Goal: Task Accomplishment & Management: Manage account settings

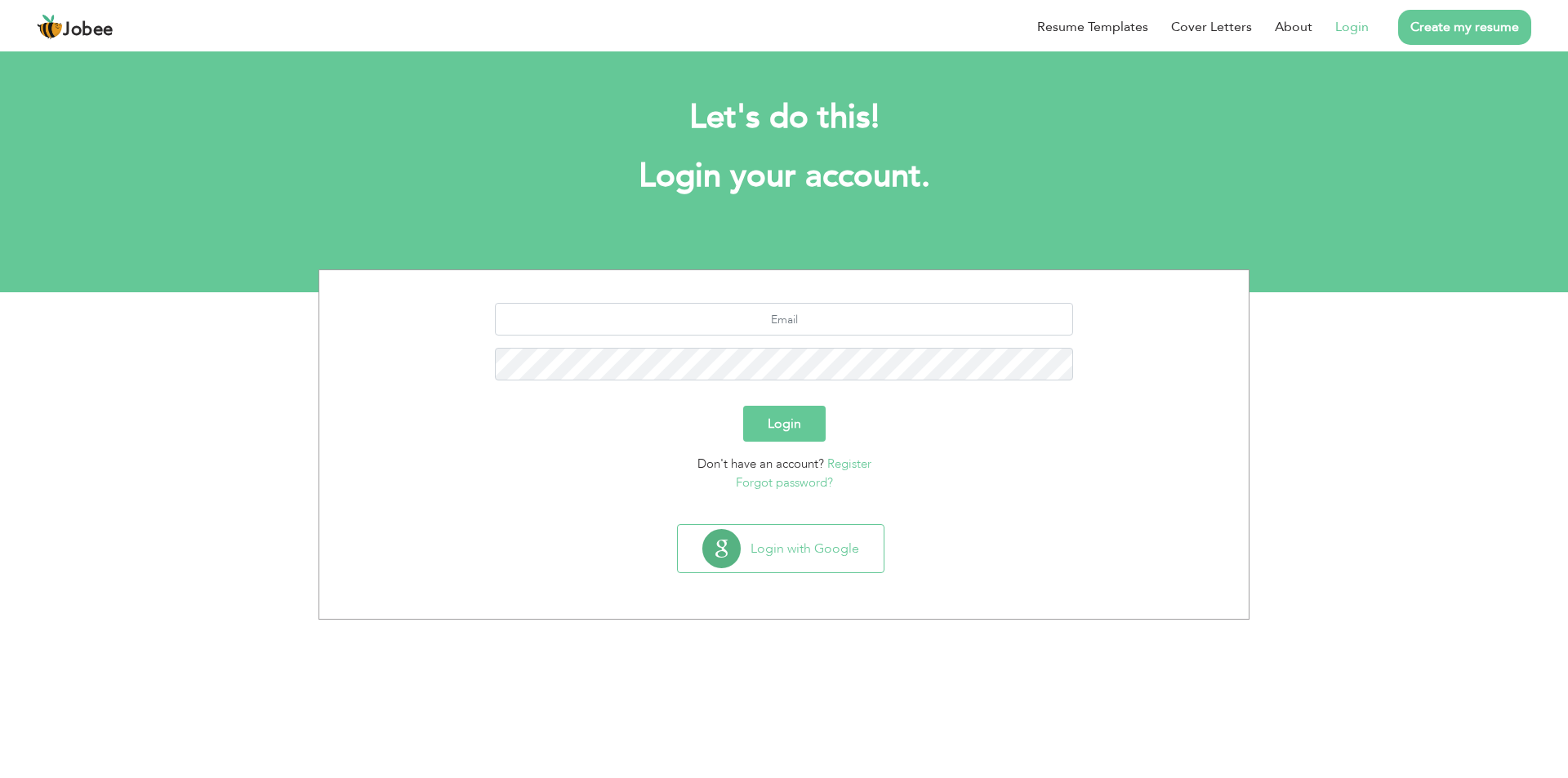
click at [1357, 36] on link "Login" at bounding box center [1351, 26] width 33 height 20
drag, startPoint x: 1354, startPoint y: 27, endPoint x: 1339, endPoint y: 41, distance: 20.5
click at [1352, 27] on link "Login" at bounding box center [1351, 26] width 33 height 20
click at [790, 423] on button "Login" at bounding box center [784, 424] width 82 height 36
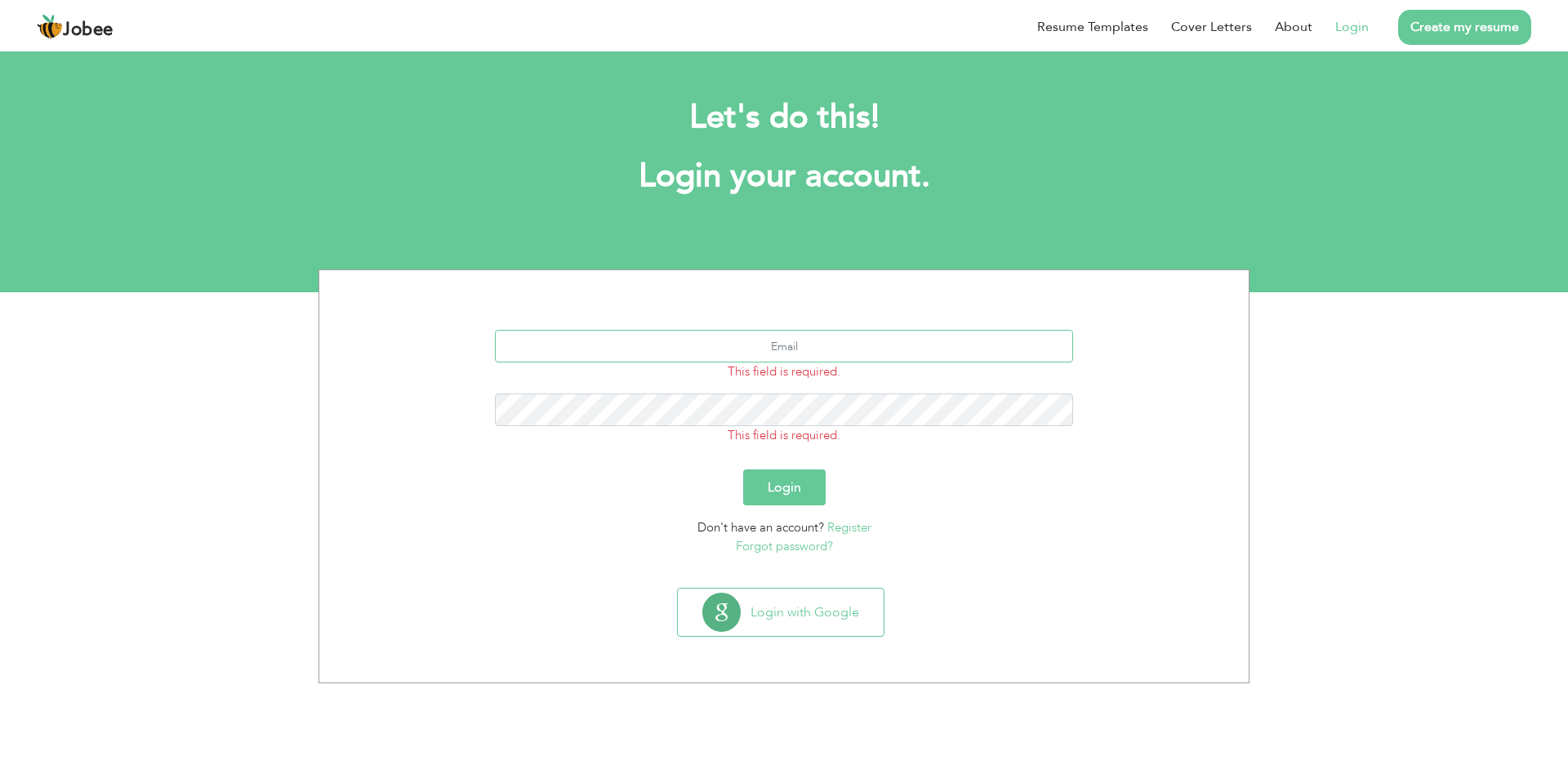
click at [950, 342] on input "text" at bounding box center [784, 346] width 579 height 33
type input "yaminiqbal20@gmail.com"
click at [743, 470] on button "Login" at bounding box center [784, 488] width 82 height 36
click at [743, 464] on button "Login" at bounding box center [784, 482] width 82 height 36
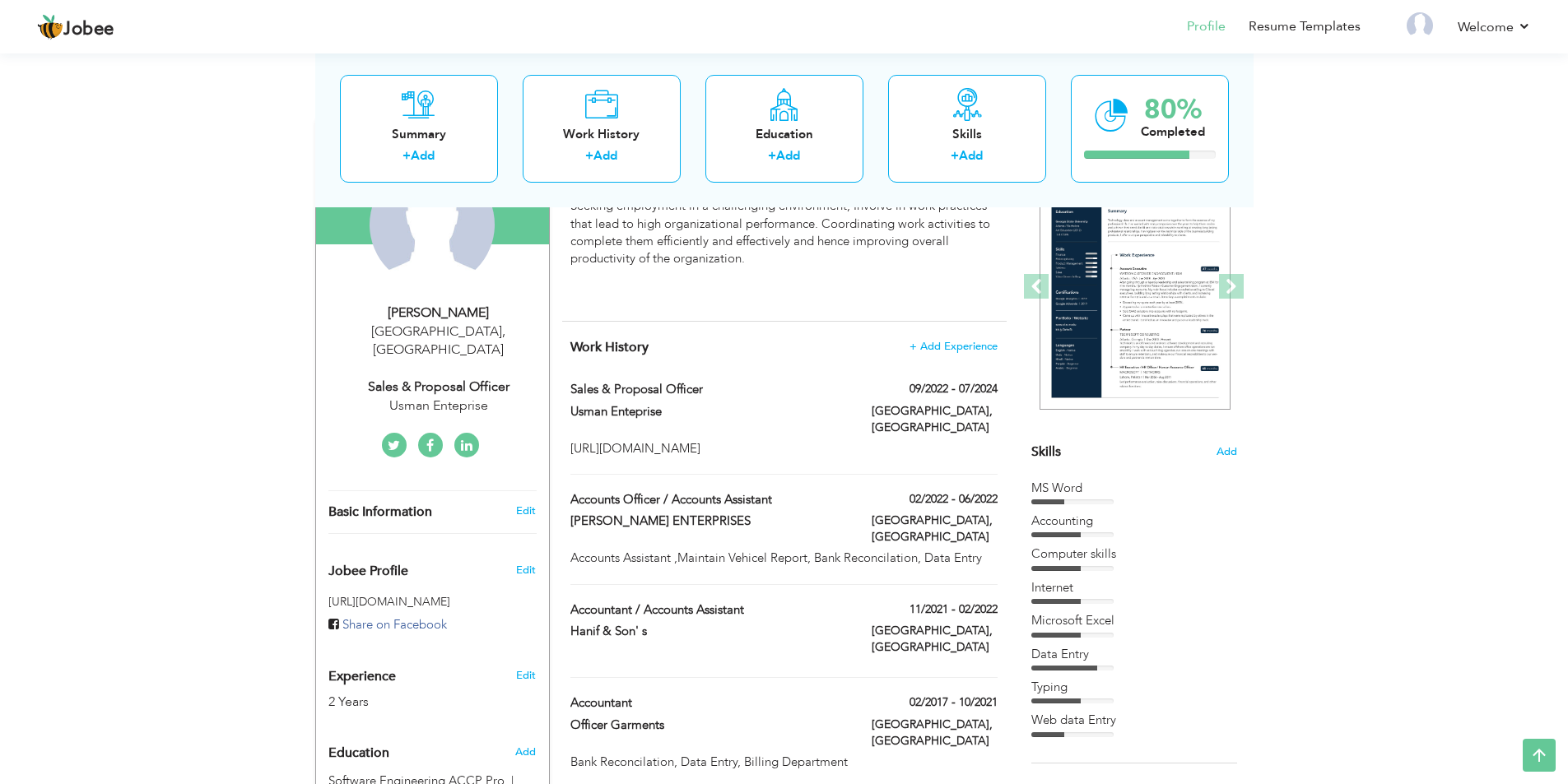
scroll to position [165, 0]
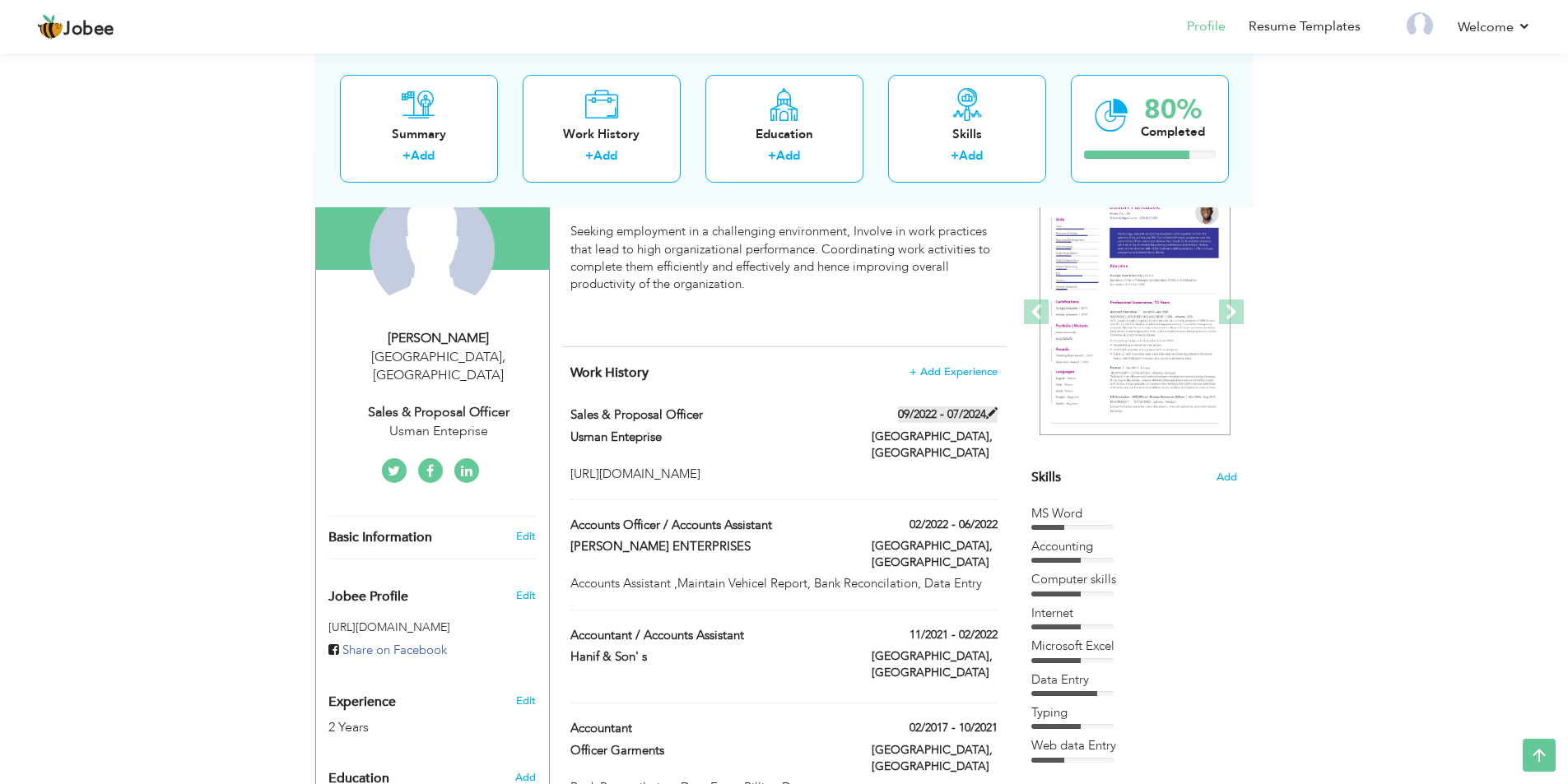
click at [992, 412] on span at bounding box center [992, 413] width 11 height 11
type input "Sales & Proposal Officer"
type input "Usman Enteprise"
type input "09/2022"
type input "07/2024"
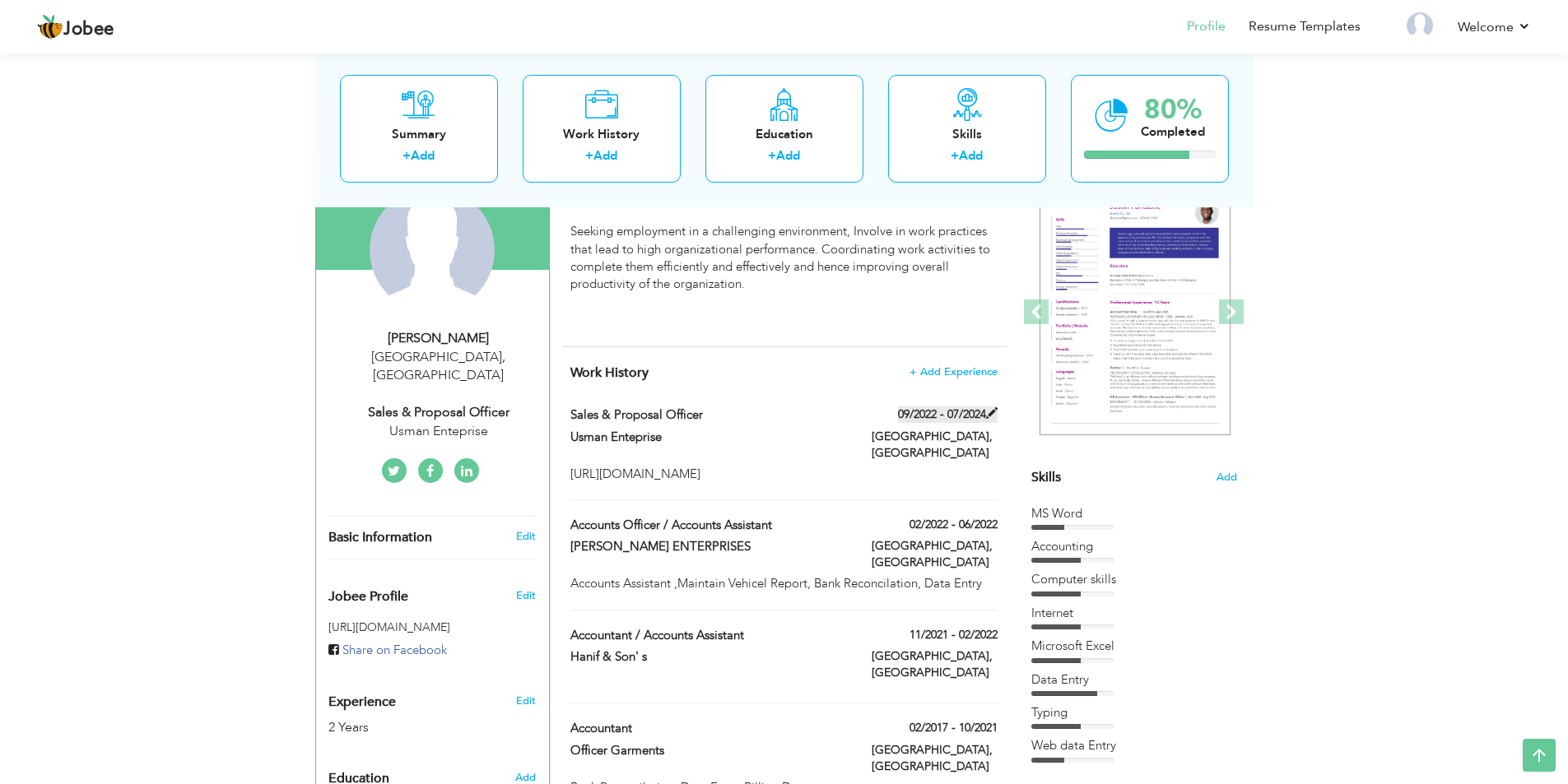
type input "Pakistan"
type input "Karachi"
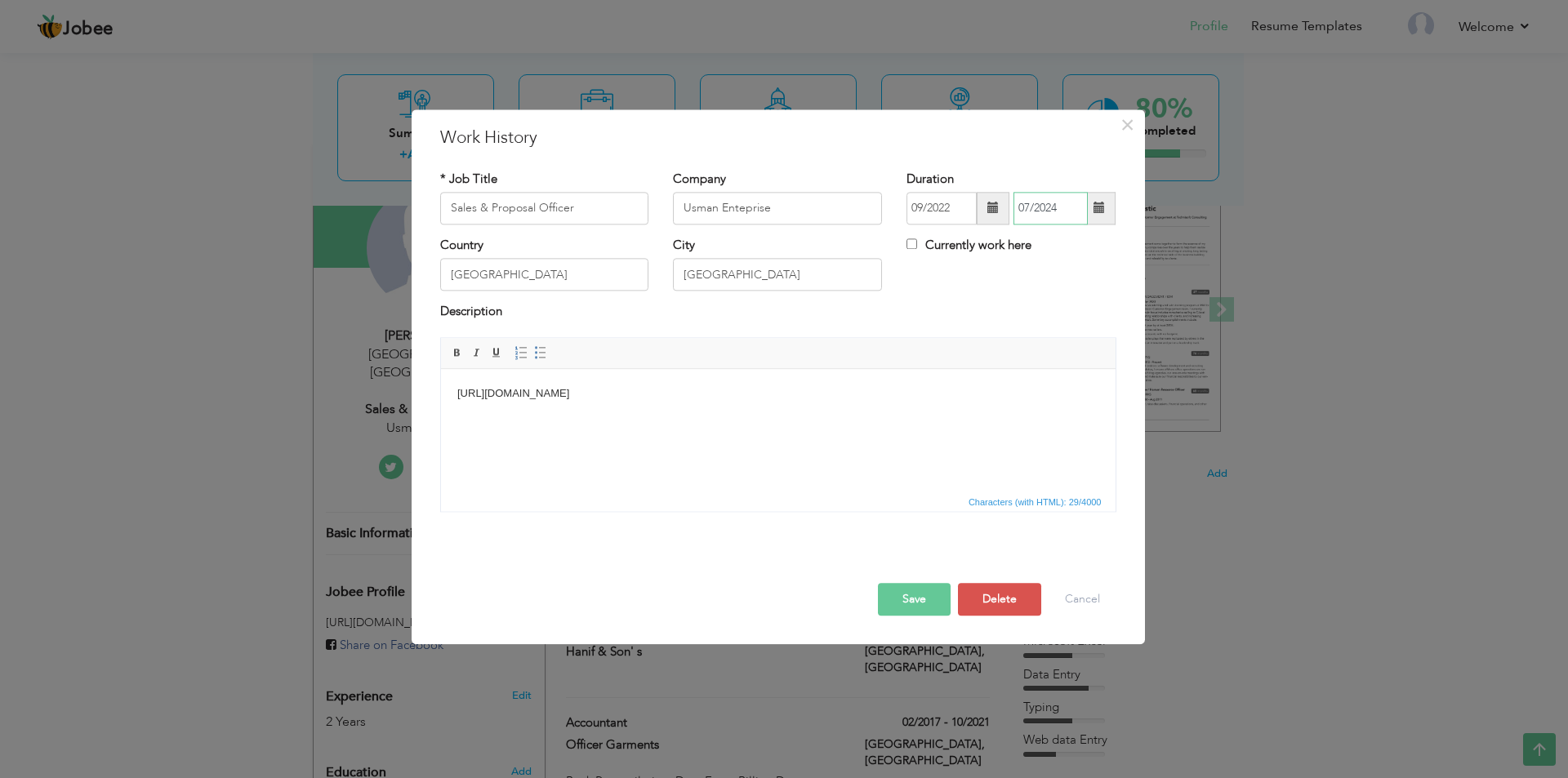
click at [1061, 207] on input "07/2024" at bounding box center [1051, 208] width 75 height 33
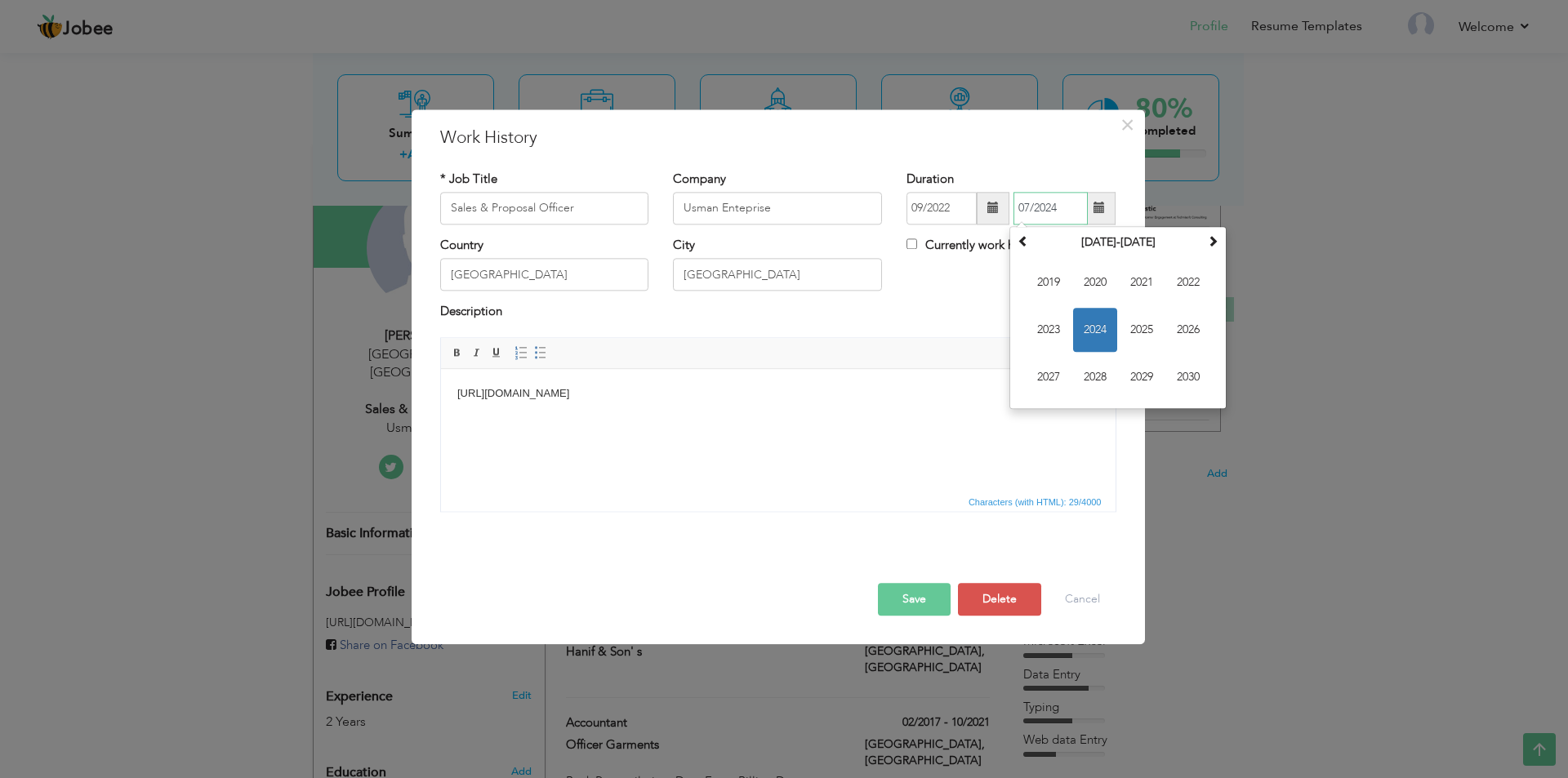
drag, startPoint x: 1061, startPoint y: 207, endPoint x: 1009, endPoint y: 204, distance: 52.1
click at [1009, 204] on div "09/2022 07/2024 July 2024 Su Mo Tu We Th Fr Sa 30 1 2 3 4 5 6 7 8 9 10 11 12 13…" at bounding box center [1011, 208] width 209 height 33
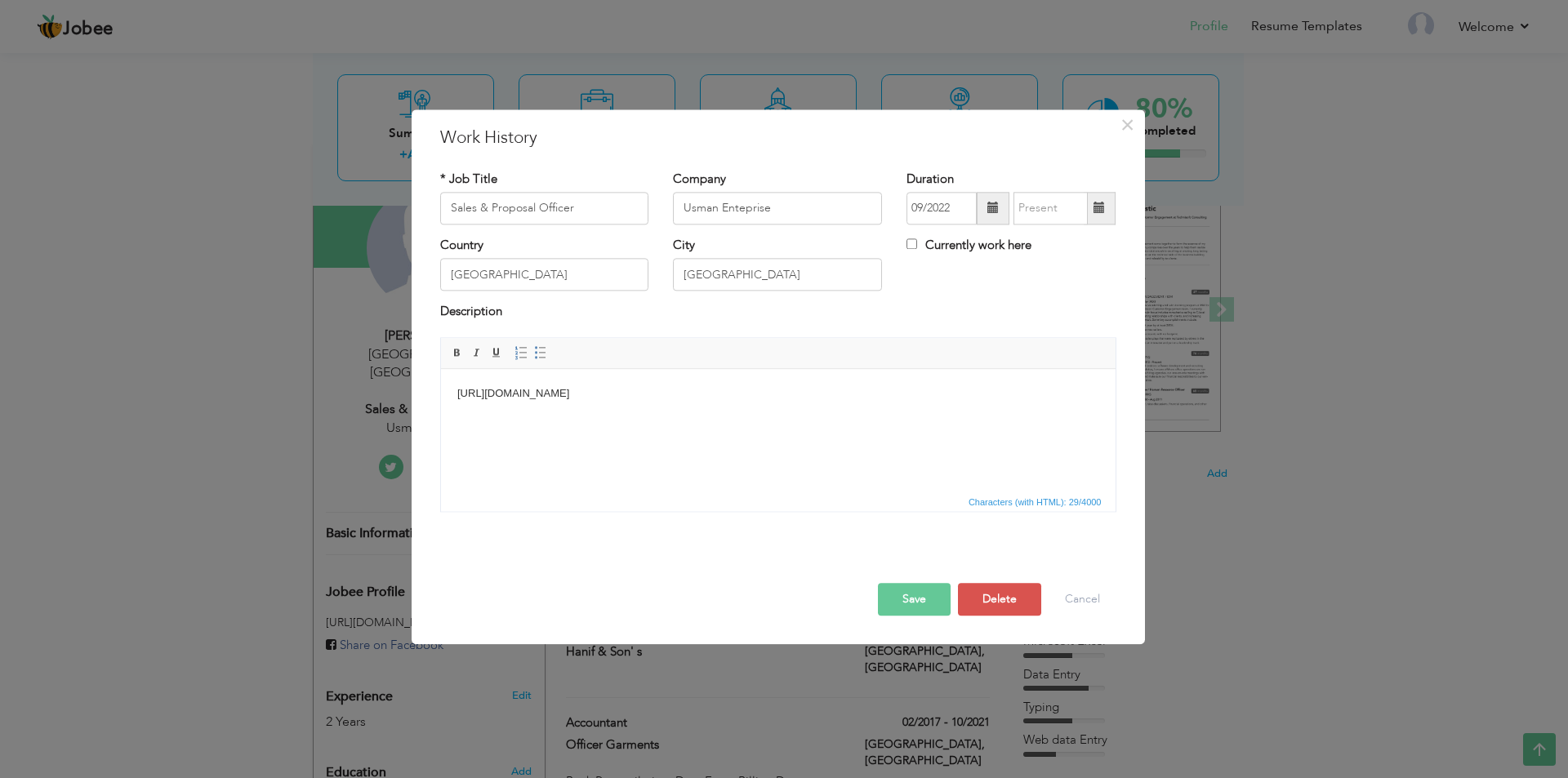
click at [901, 374] on html "https://usman-enterprise.com/" at bounding box center [777, 393] width 674 height 50
click at [1008, 290] on div "Country Pakistan City Karachi Currently work here" at bounding box center [778, 269] width 701 height 66
click at [923, 590] on button "Save" at bounding box center [914, 599] width 73 height 33
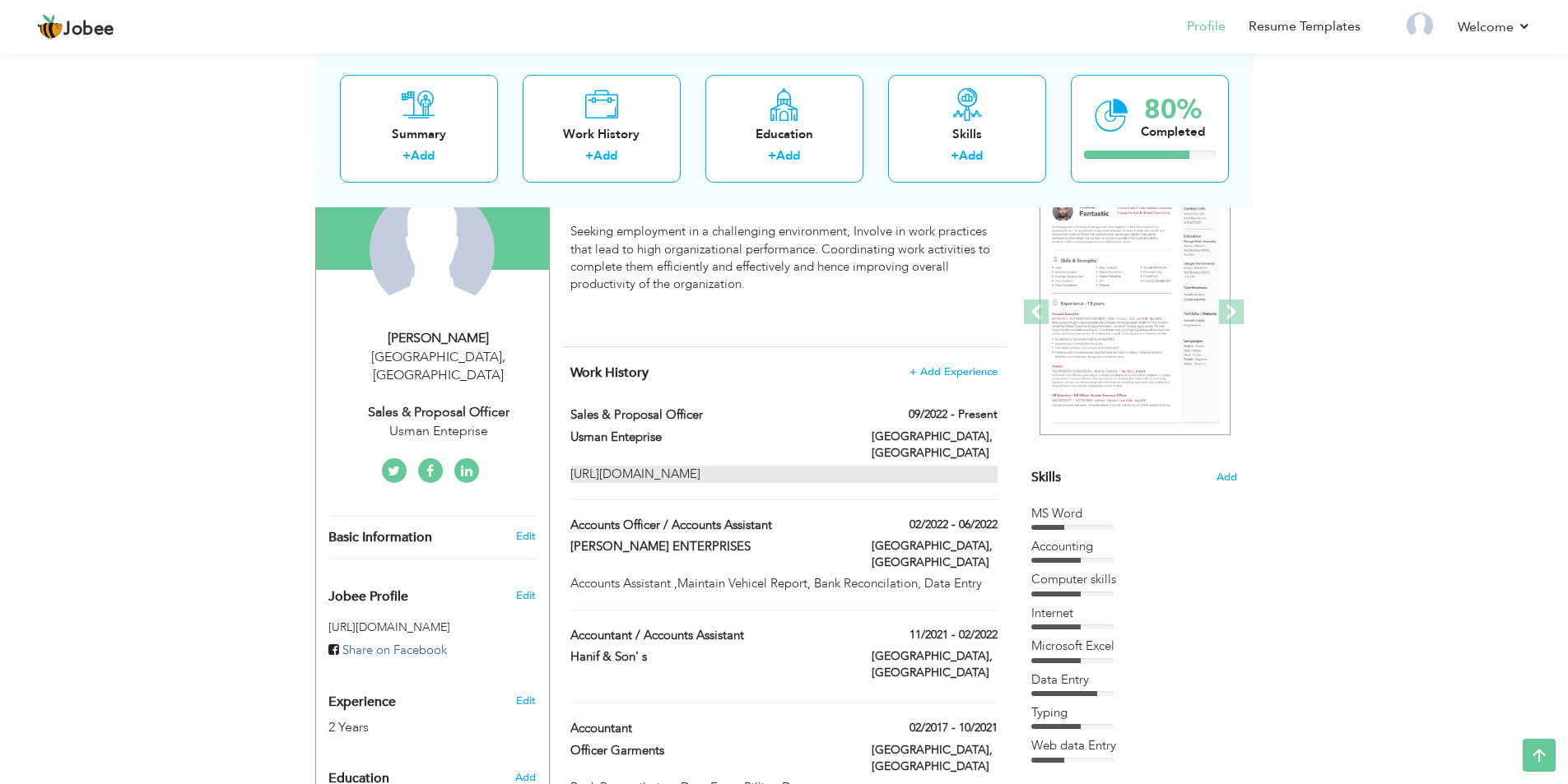
click at [638, 466] on div "https://usman-enterprise.com/" at bounding box center [784, 474] width 426 height 17
checkbox input "true"
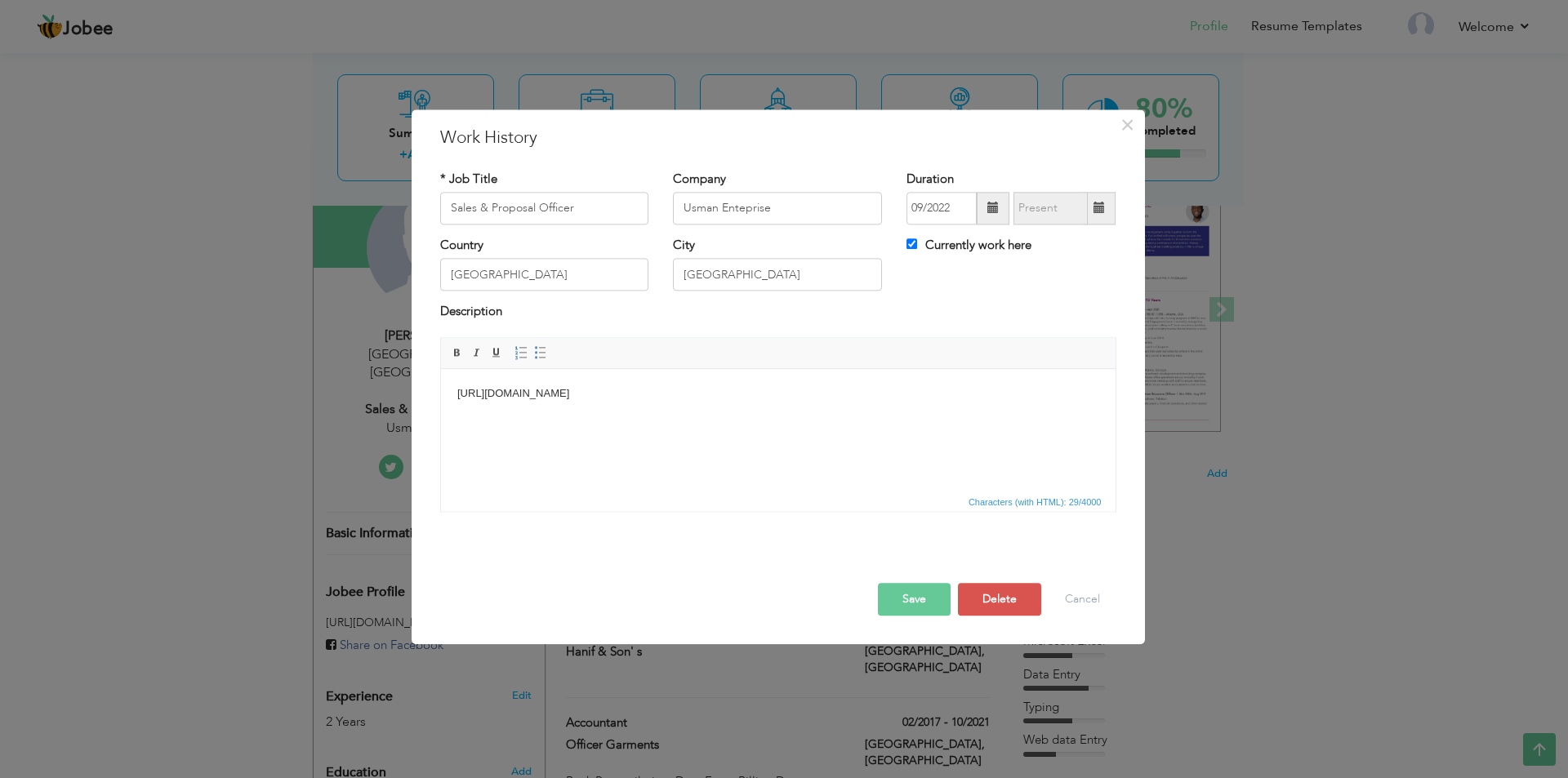
click at [539, 389] on body "https://usman-enterprise.com/" at bounding box center [777, 394] width 642 height 17
click at [1125, 124] on span "×" at bounding box center [1127, 125] width 14 height 29
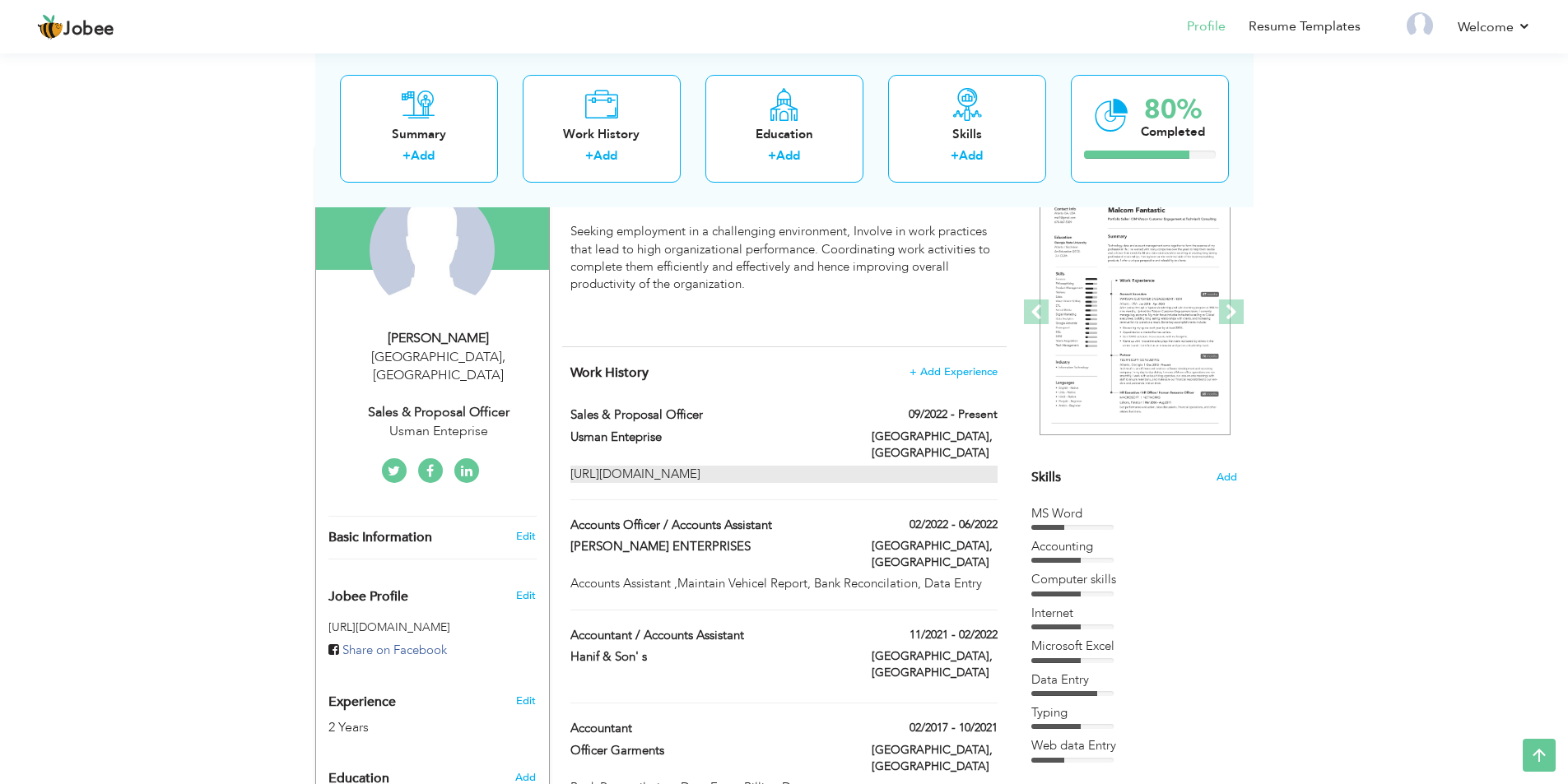
click at [733, 466] on div "https://usman-enterprise.com/" at bounding box center [784, 474] width 426 height 17
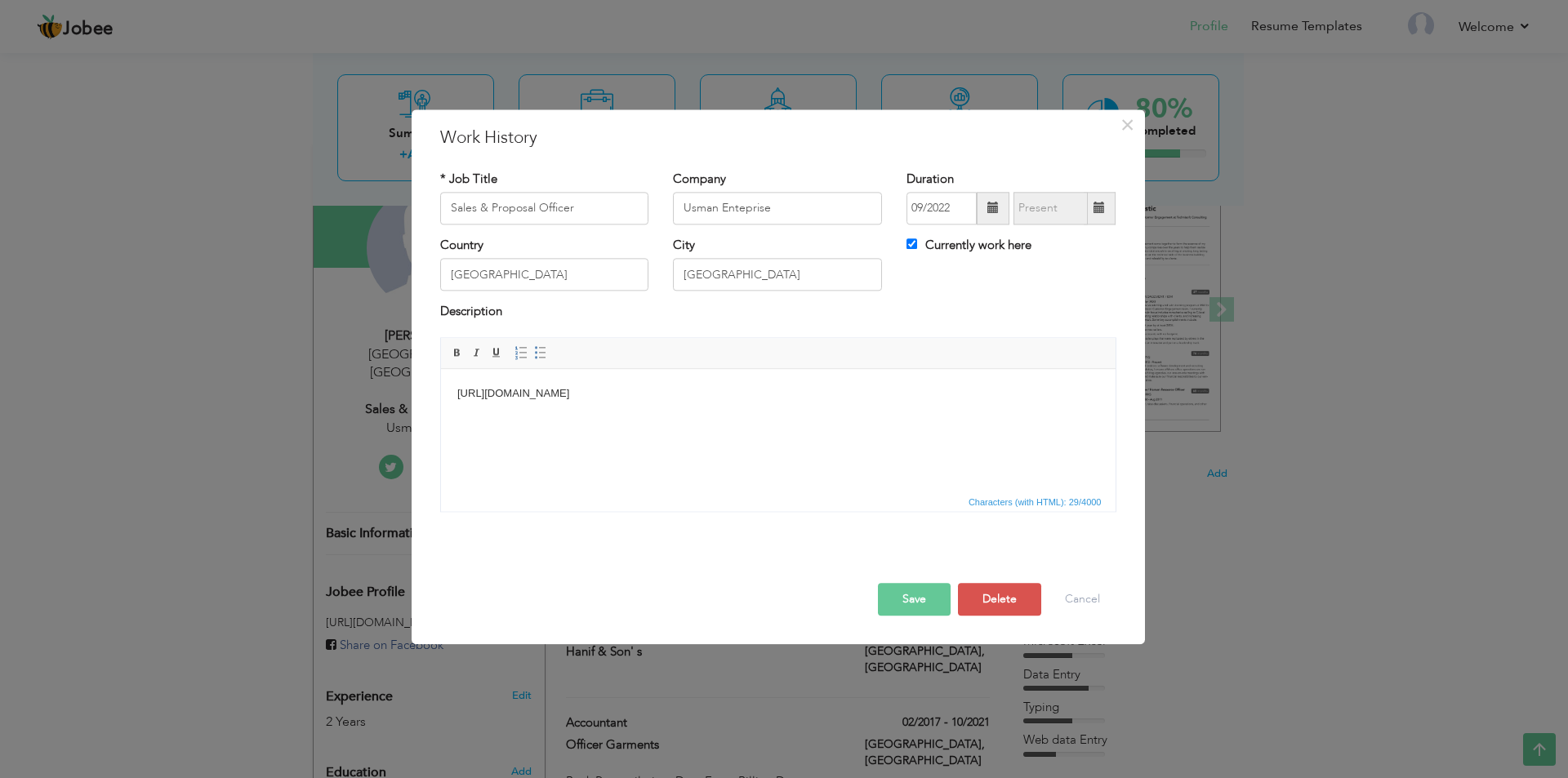
click at [726, 419] on html "https://usman-enterprise.com/" at bounding box center [777, 393] width 674 height 50
click at [451, 394] on html "/ https://usman-enterprise.com" at bounding box center [777, 393] width 674 height 50
click at [602, 388] on body "https://usman-enterprise.com" at bounding box center [777, 394] width 642 height 17
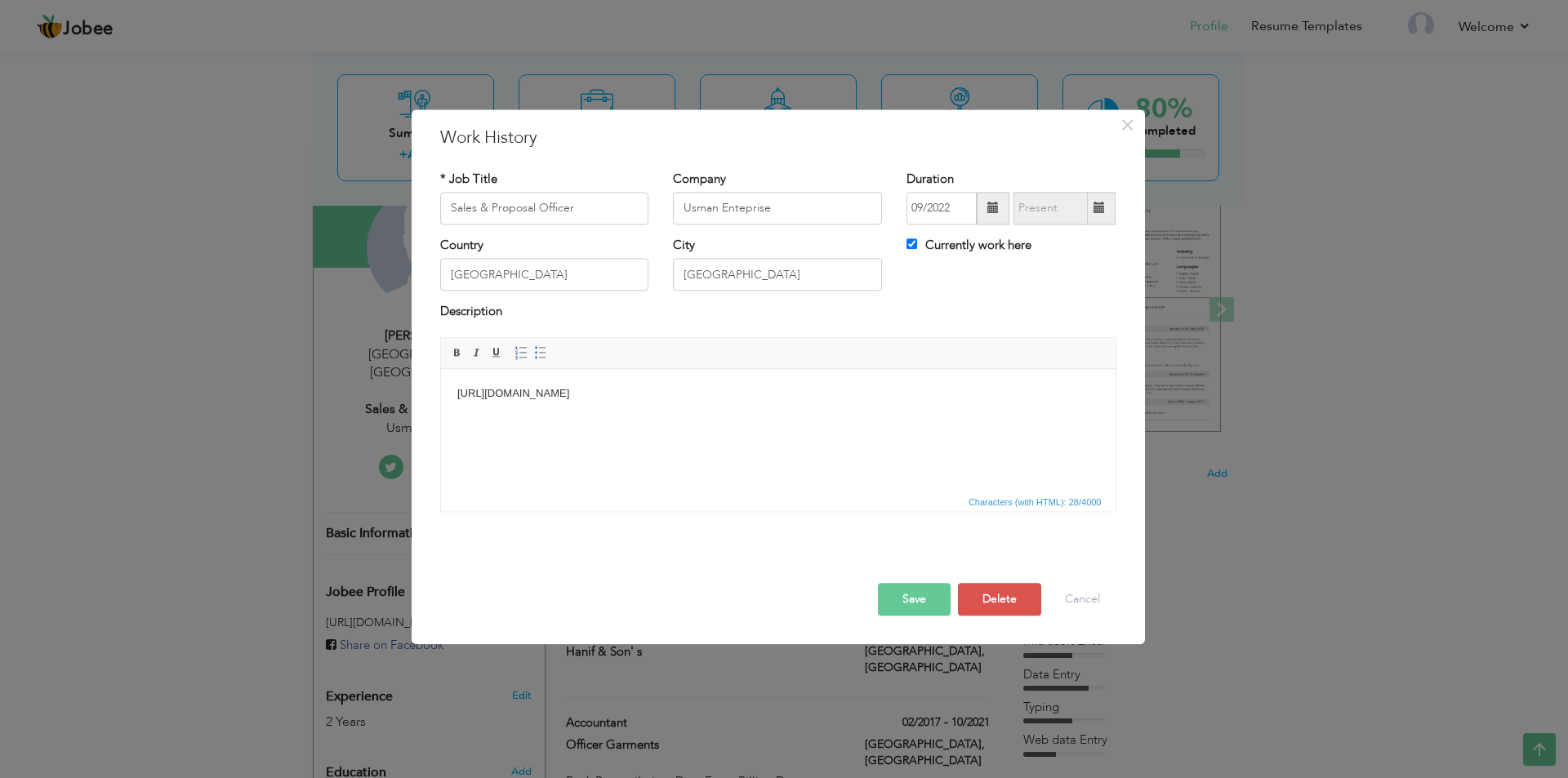
click at [602, 388] on body "https://usman-enterprise.com" at bounding box center [777, 394] width 642 height 17
copy body "https://usman-enterprise.com"
click at [911, 595] on button "Save" at bounding box center [914, 599] width 73 height 33
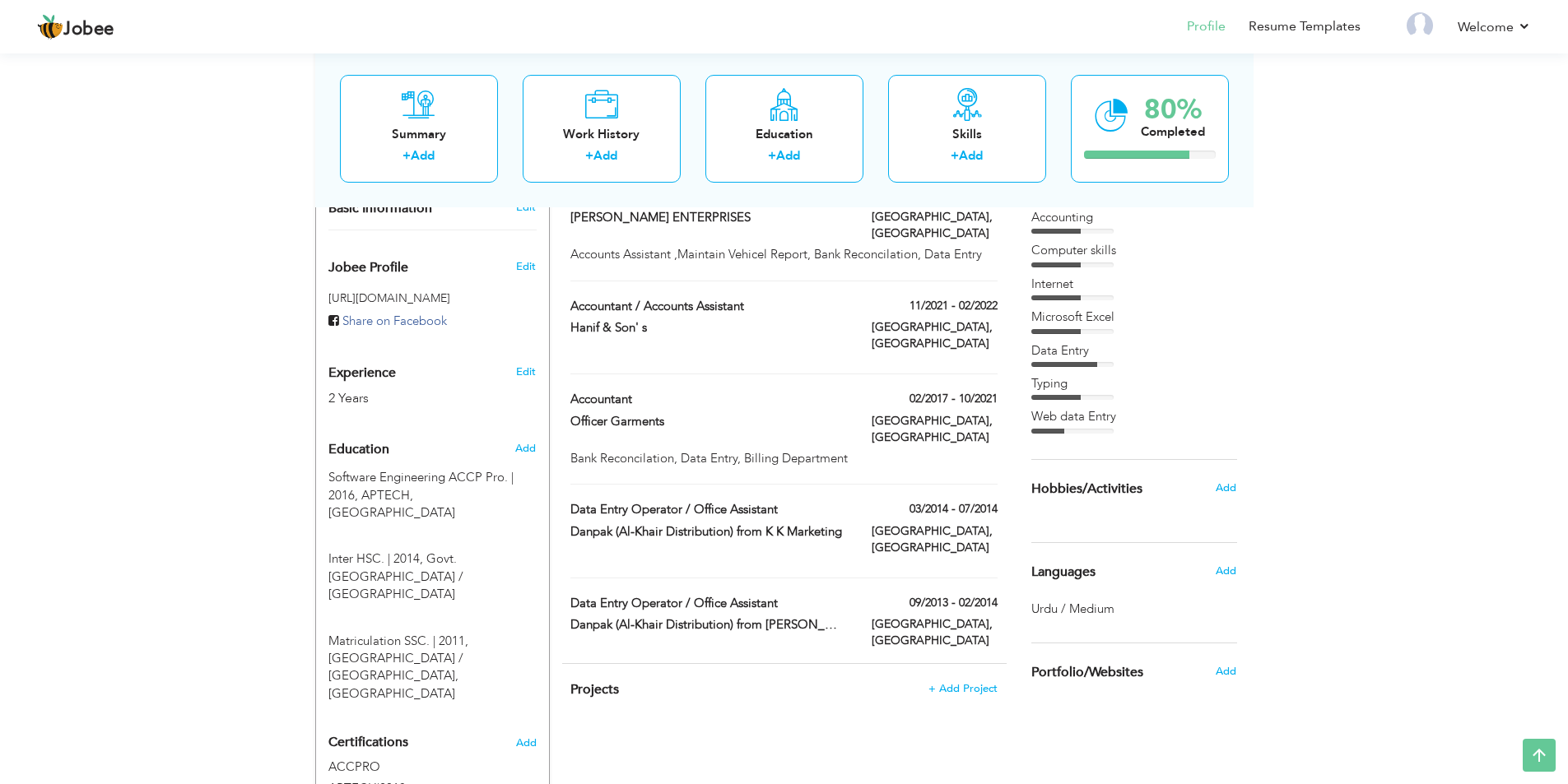
scroll to position [576, 0]
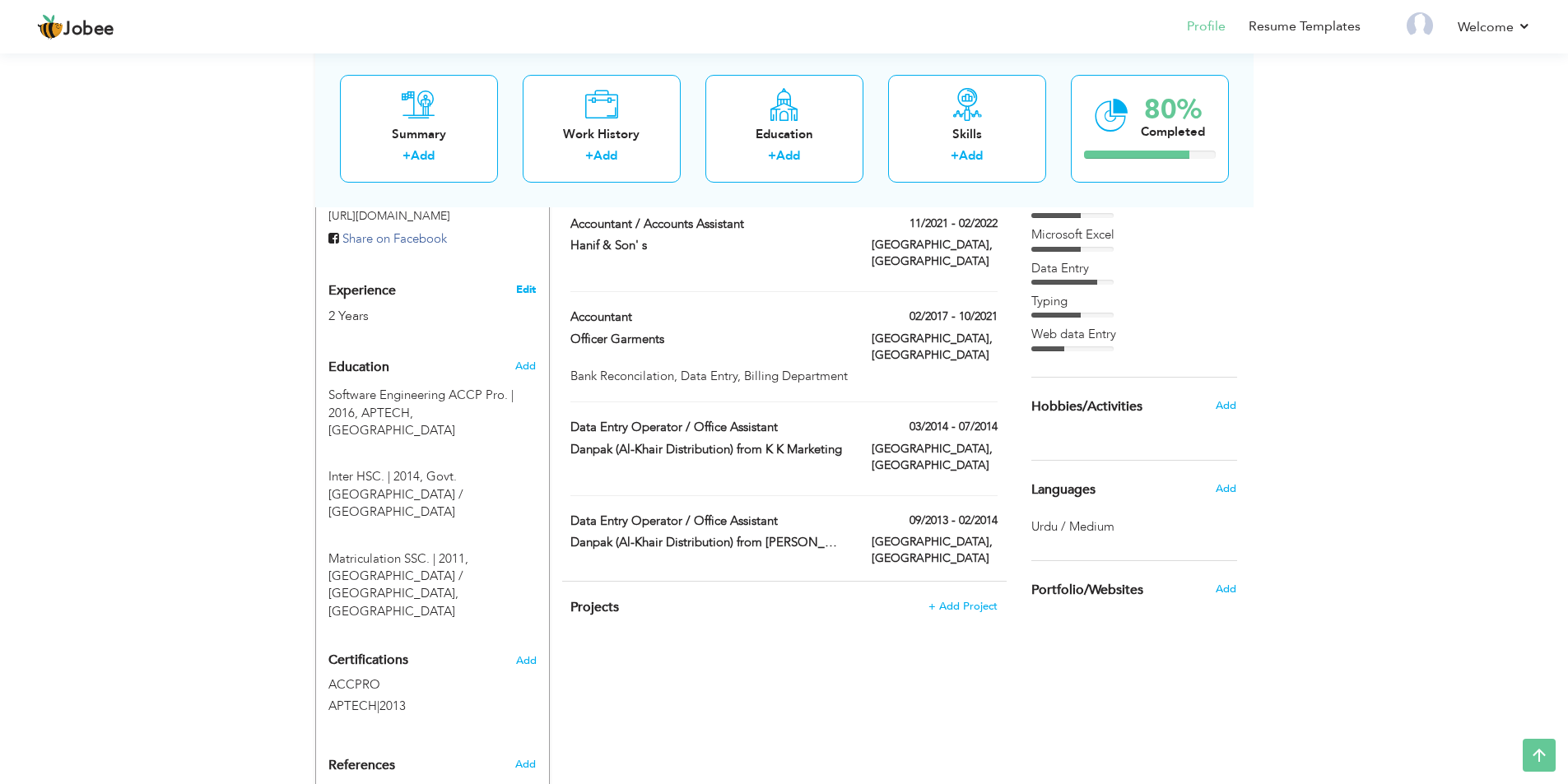
click at [529, 282] on link "Edit" at bounding box center [526, 290] width 20 height 15
type input "Yamin"
type input "Iqbal"
type input "03318086011"
select select "number:166"
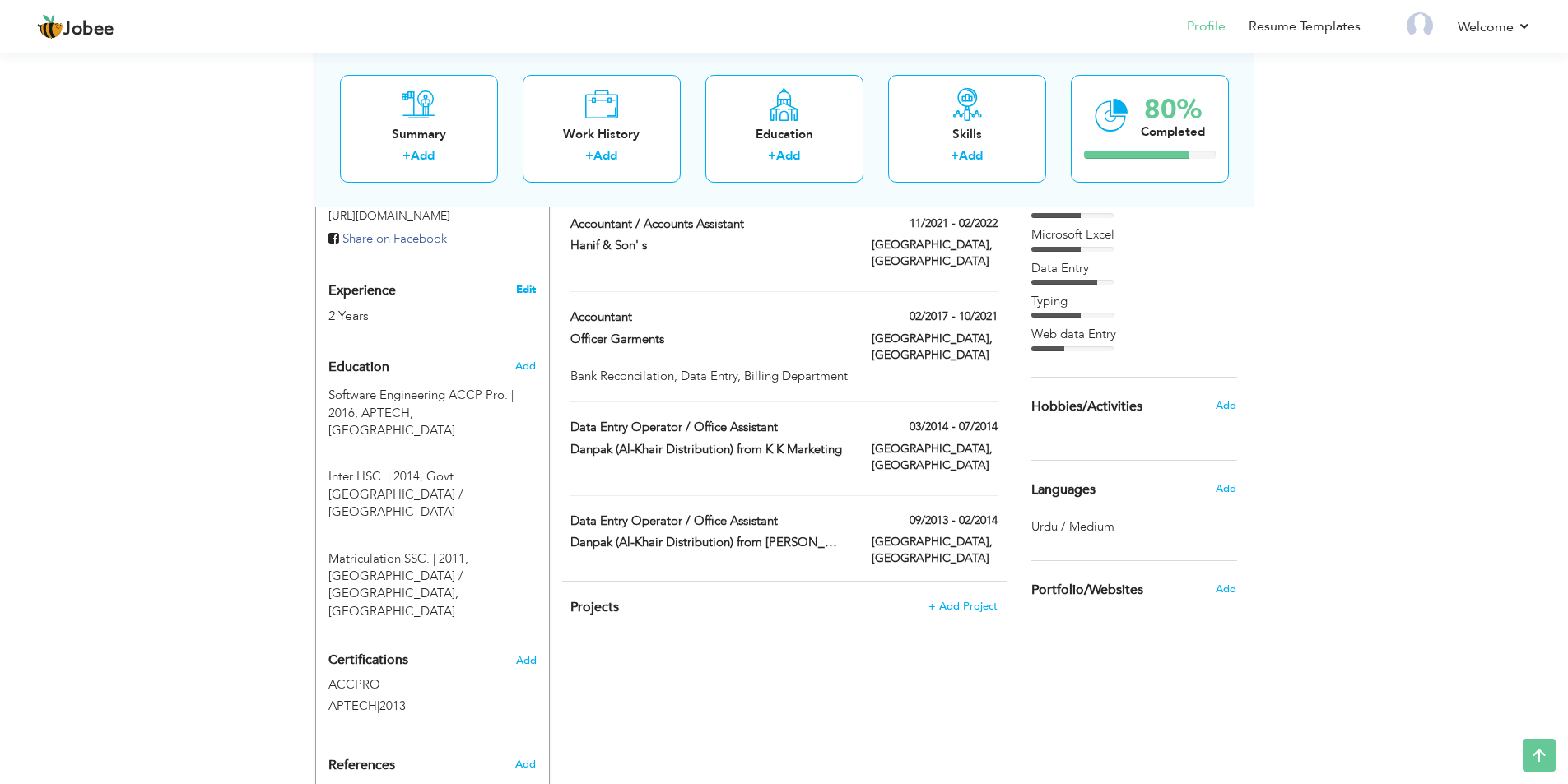
type input "Karachi"
select select "number:4"
type input "Usman Enteprise"
type input "Sales & Proposal Officer"
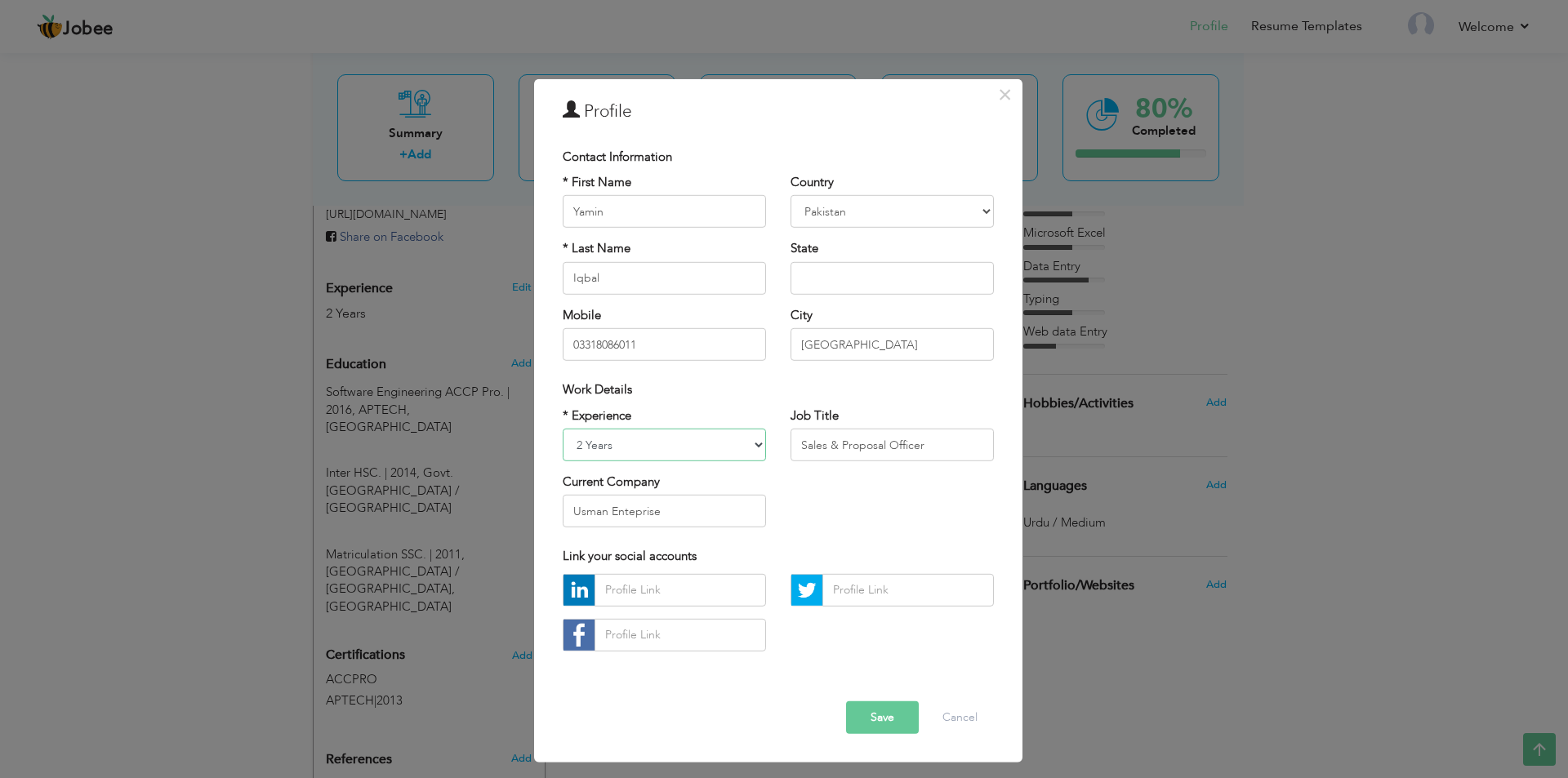
click at [736, 446] on select "Entry Level Less than 1 Year 1 Year 2 Years 3 Years 4 Years 5 Years 6 Years 7 Y…" at bounding box center [664, 444] width 203 height 33
click at [1333, 92] on div "× Profile Contact Information * First Name Yamin * Last Name Iqbal" at bounding box center [784, 389] width 1568 height 778
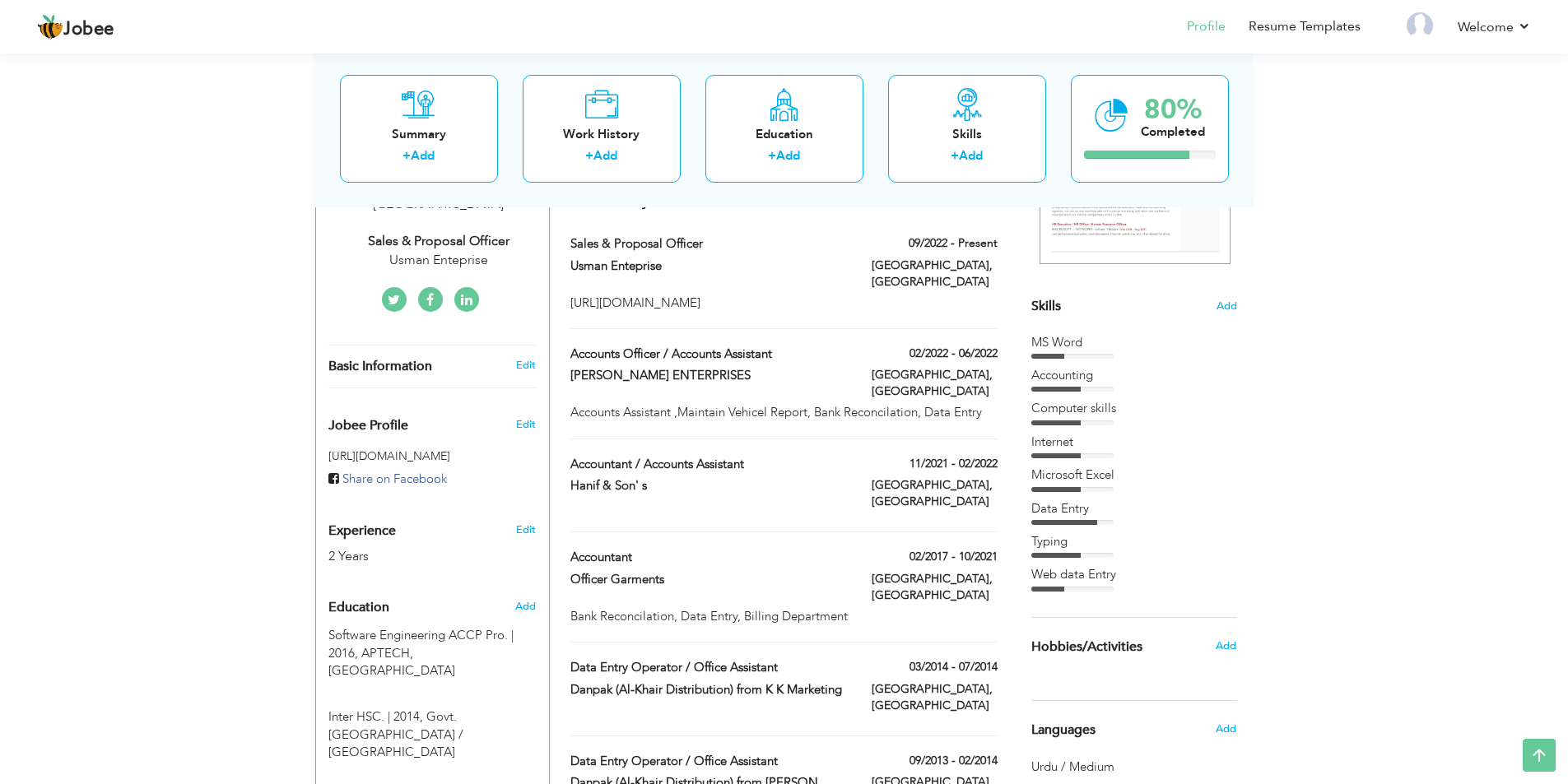
scroll to position [365, 0]
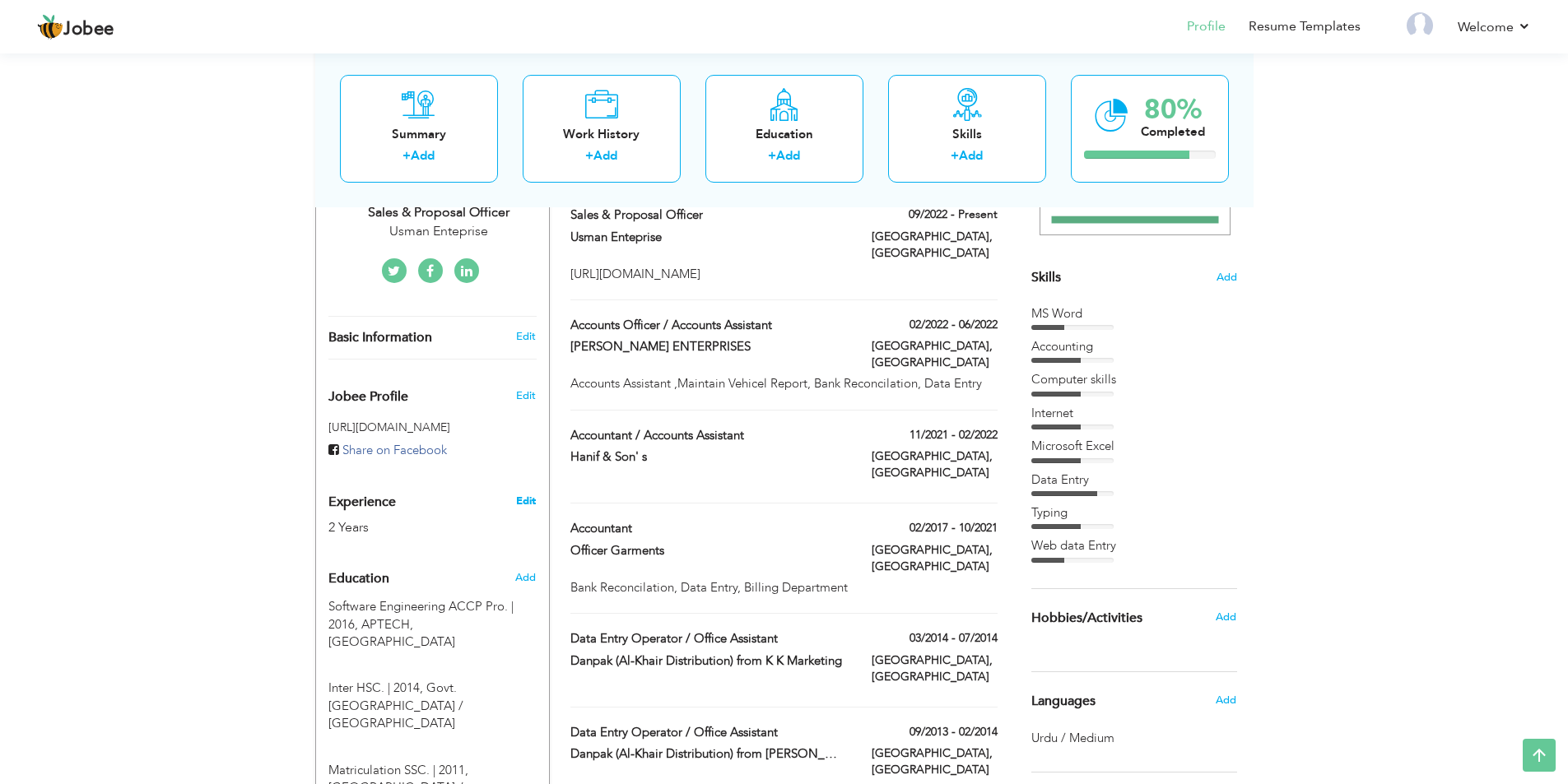
click at [529, 493] on link "Edit" at bounding box center [526, 501] width 20 height 15
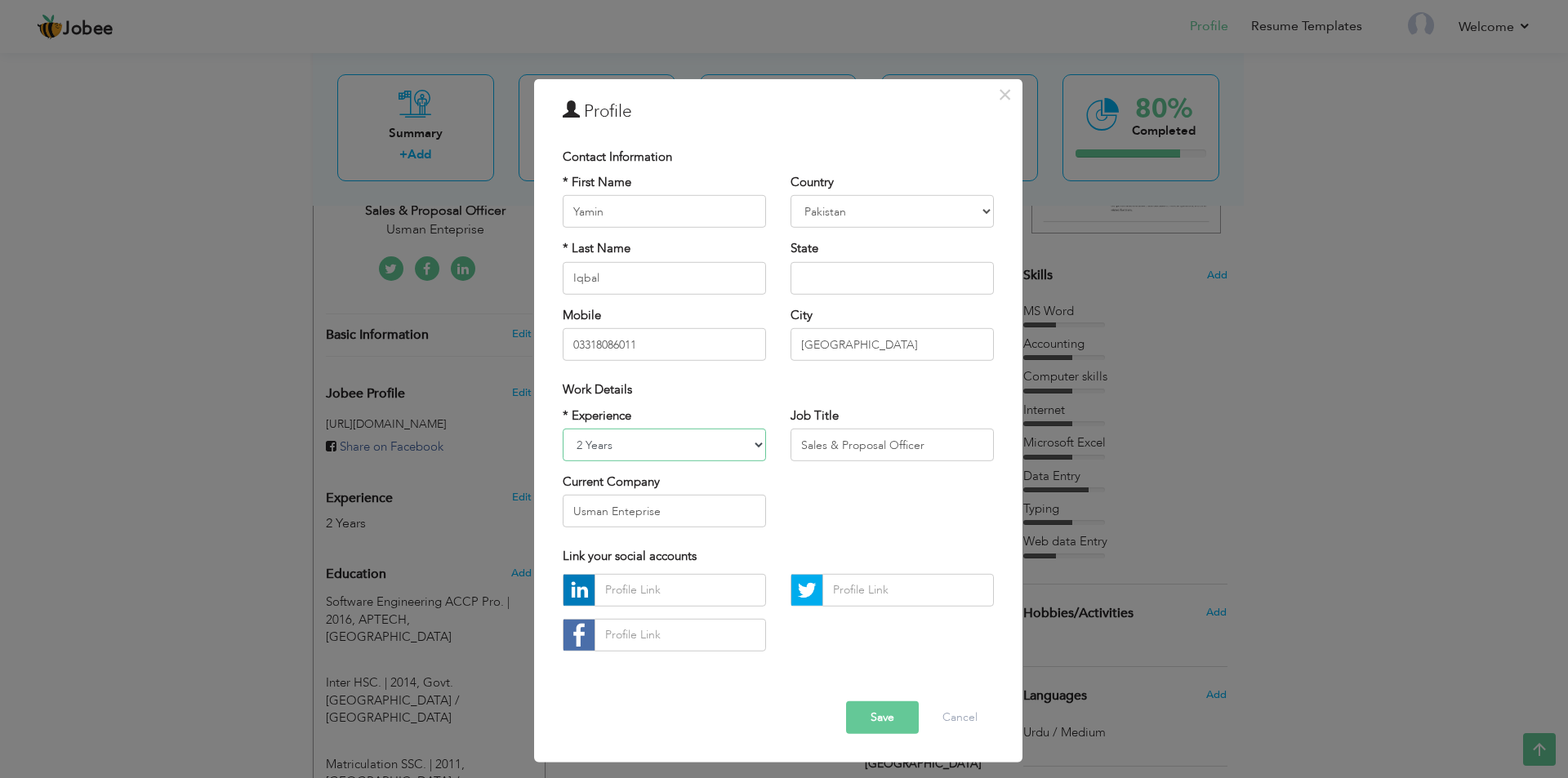
click at [701, 460] on select "Entry Level Less than 1 Year 1 Year 2 Years 3 Years 4 Years 5 Years 6 Years 7 Y…" at bounding box center [664, 444] width 203 height 33
click at [563, 428] on select "Entry Level Less than 1 Year 1 Year 2 Years 3 Years 4 Years 5 Years 6 Years 7 Y…" at bounding box center [664, 444] width 203 height 33
click at [887, 725] on button "Save" at bounding box center [882, 717] width 73 height 33
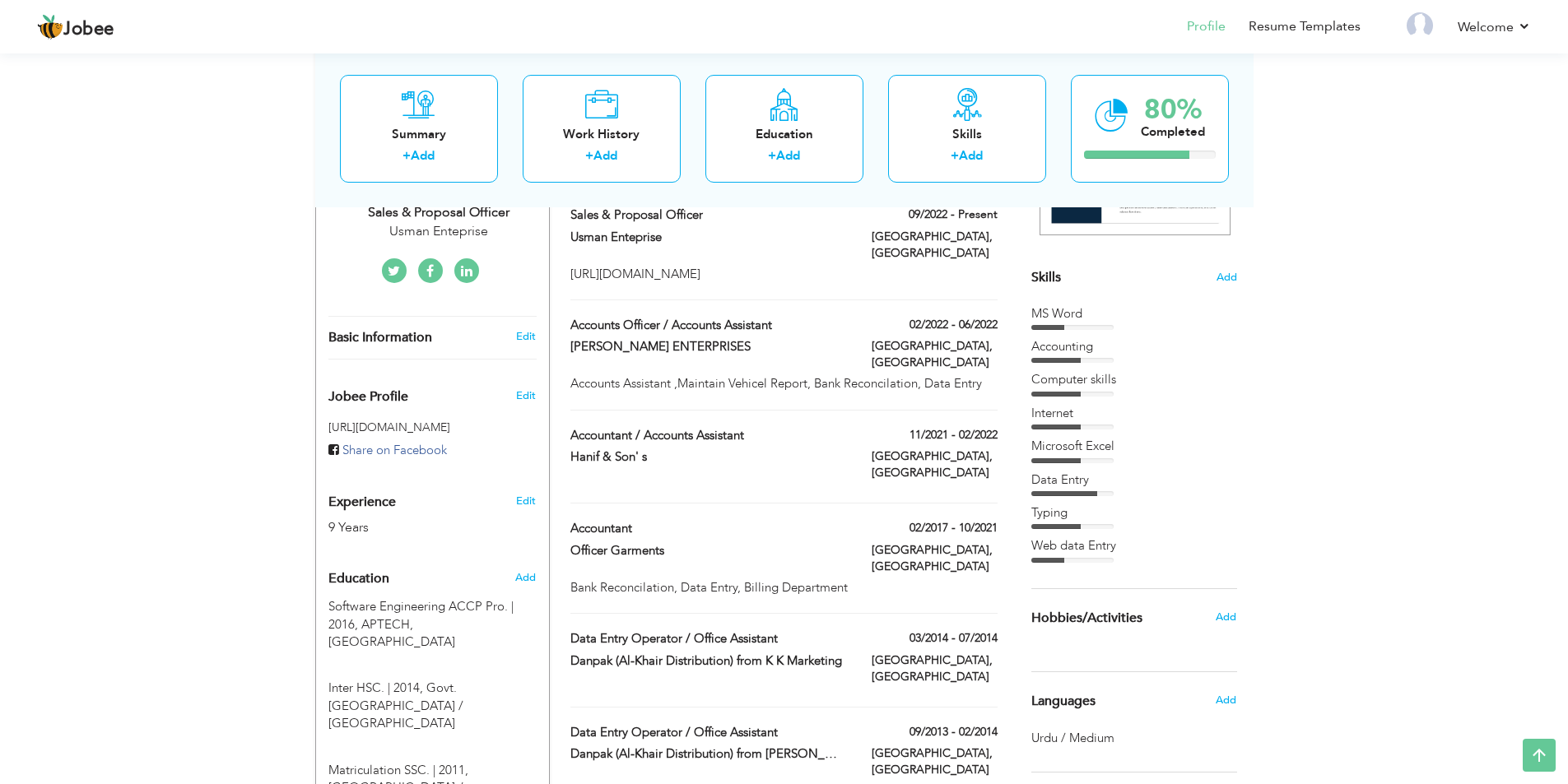
click at [515, 477] on div "Edit" at bounding box center [529, 496] width 39 height 39
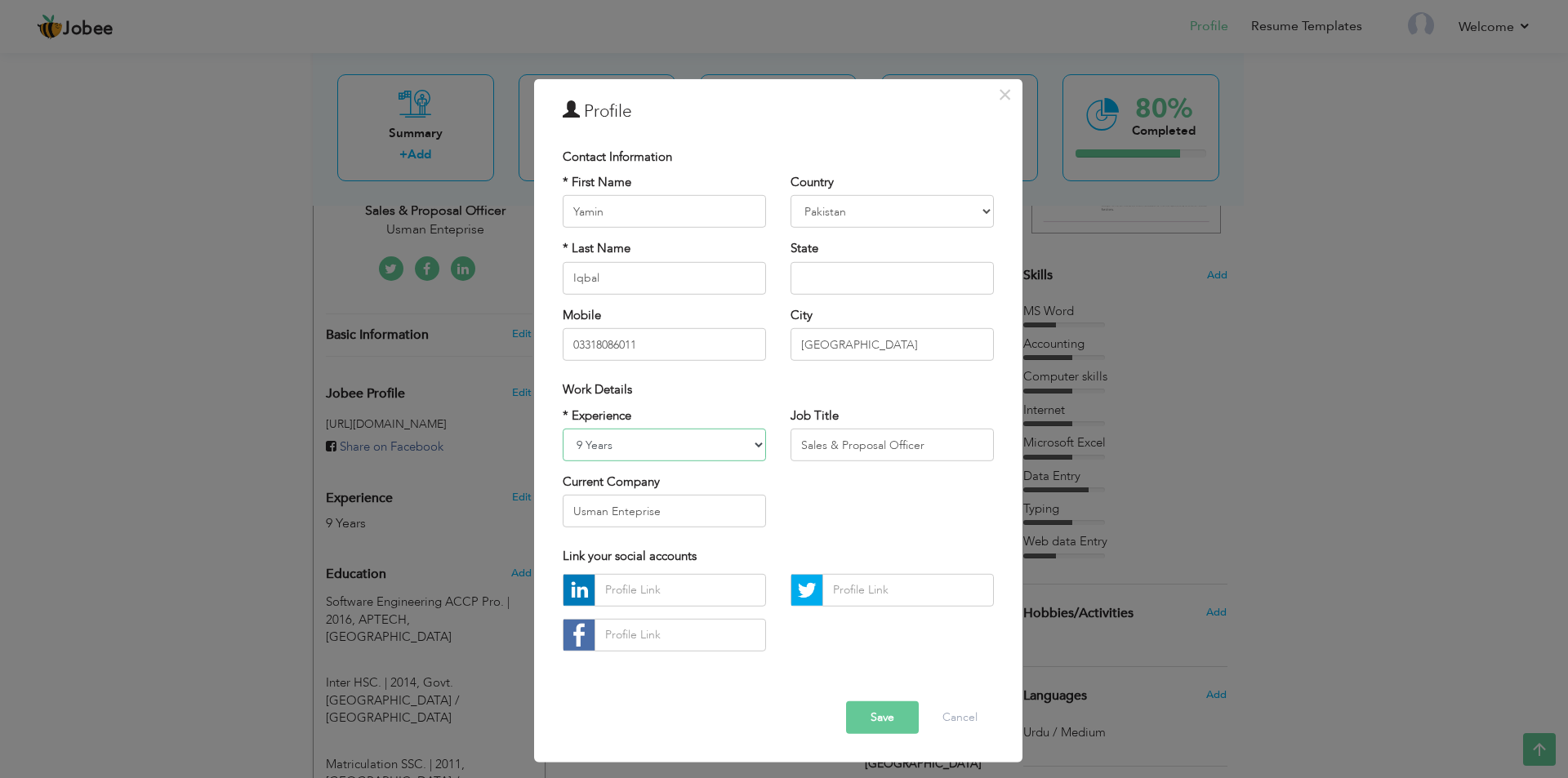
click at [739, 452] on select "Entry Level Less than 1 Year 1 Year 2 Years 3 Years 4 Years 5 Years 6 Years 7 Y…" at bounding box center [664, 444] width 203 height 33
click at [563, 428] on select "Entry Level Less than 1 Year 1 Year 2 Years 3 Years 4 Years 5 Years 6 Years 7 Y…" at bounding box center [664, 444] width 203 height 33
click at [911, 726] on button "Save" at bounding box center [882, 717] width 73 height 33
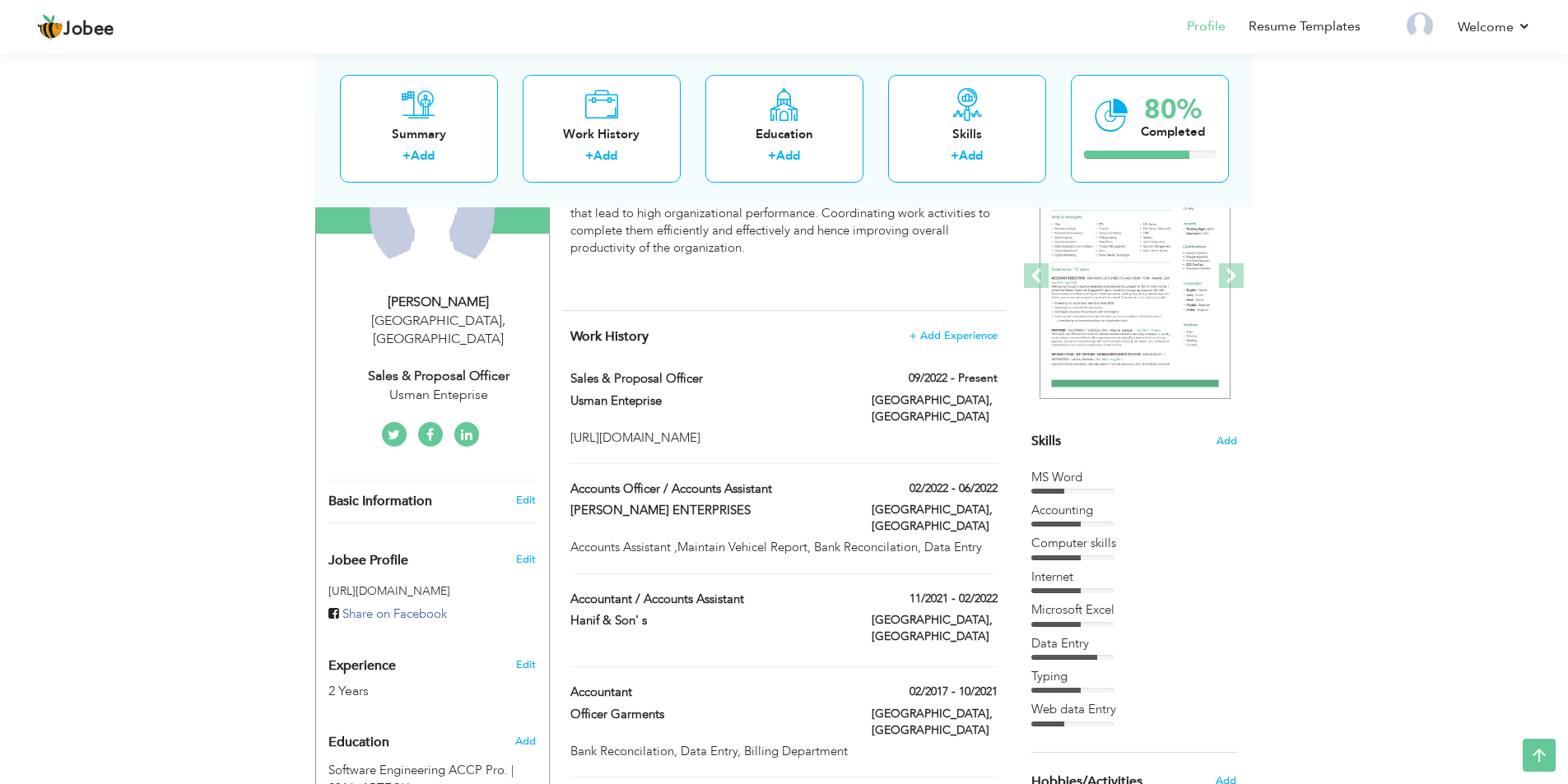
scroll to position [200, 0]
click at [527, 658] on link "Edit" at bounding box center [526, 666] width 20 height 15
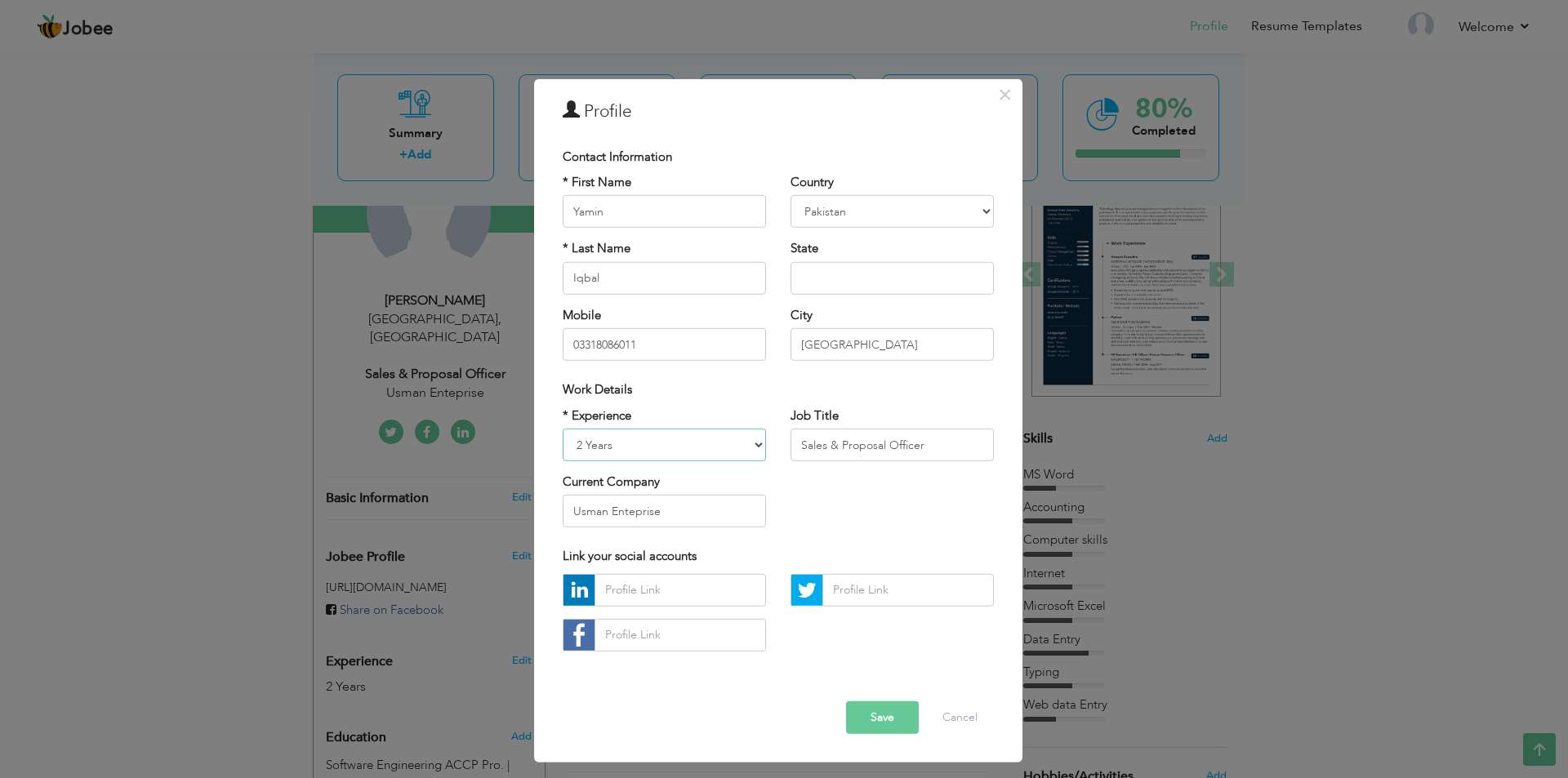
click at [672, 441] on select "Entry Level Less than 1 Year 1 Year 2 Years 3 Years 4 Years 5 Years 6 Years 7 Y…" at bounding box center [664, 444] width 203 height 33
select select "number:5"
click at [563, 428] on select "Entry Level Less than 1 Year 1 Year 2 Years 3 Years 4 Years 5 Years 6 Years 7 Y…" at bounding box center [664, 444] width 203 height 33
click at [897, 721] on button "Save" at bounding box center [882, 717] width 73 height 33
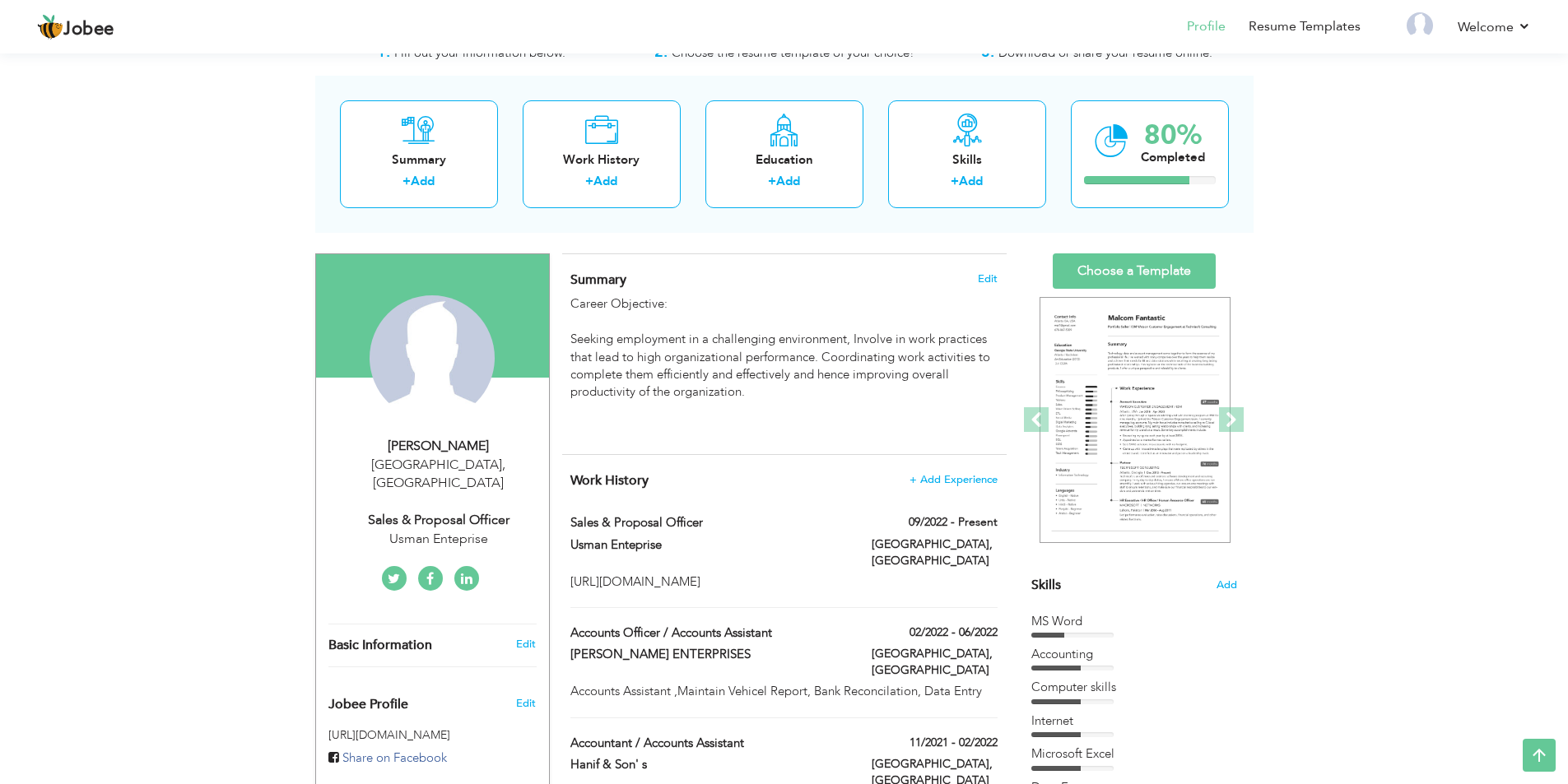
scroll to position [0, 0]
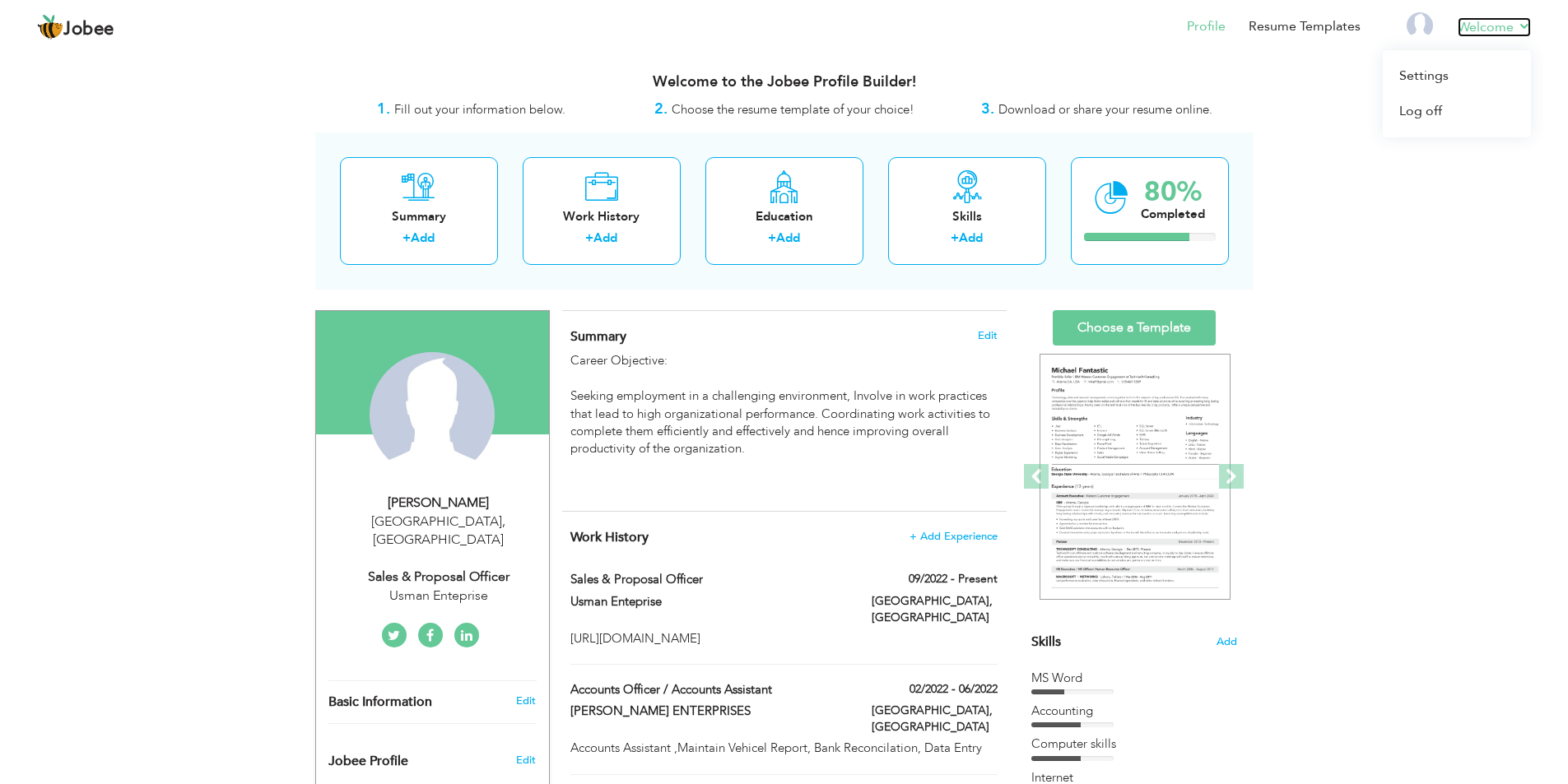
click at [1496, 29] on link "Welcome" at bounding box center [1495, 27] width 73 height 20
click at [1442, 108] on link "Log off" at bounding box center [1456, 111] width 148 height 35
